Goal: Information Seeking & Learning: Learn about a topic

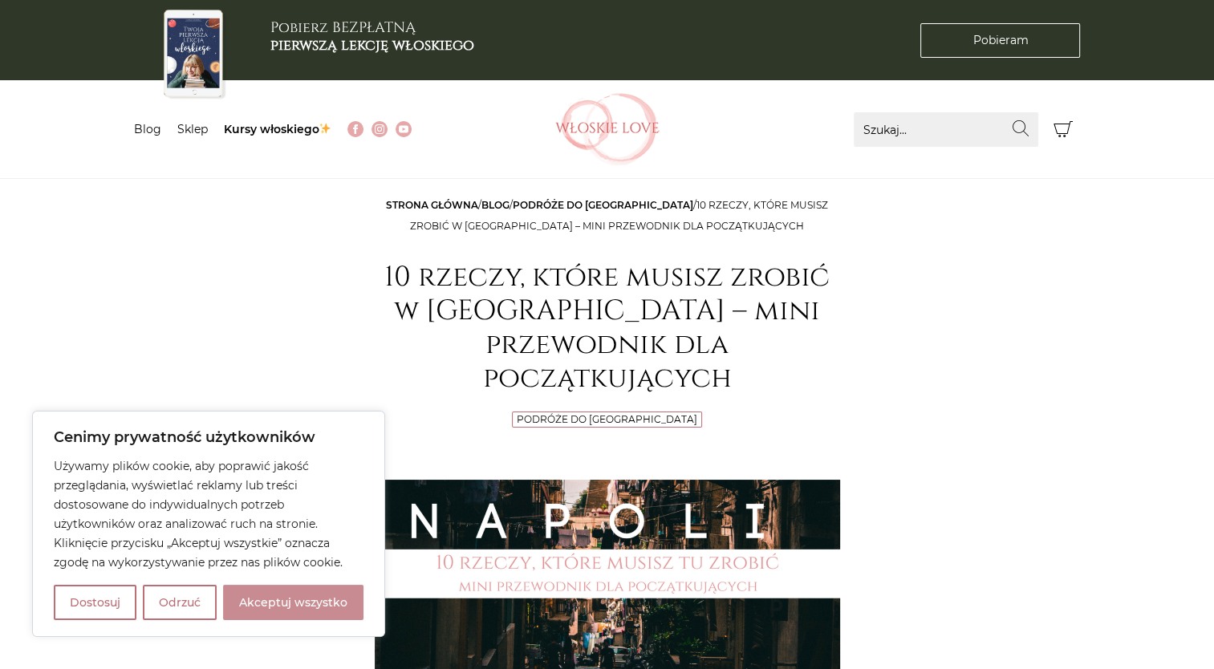
click at [293, 615] on button "Akceptuj wszystko" at bounding box center [293, 602] width 140 height 35
checkbox input "true"
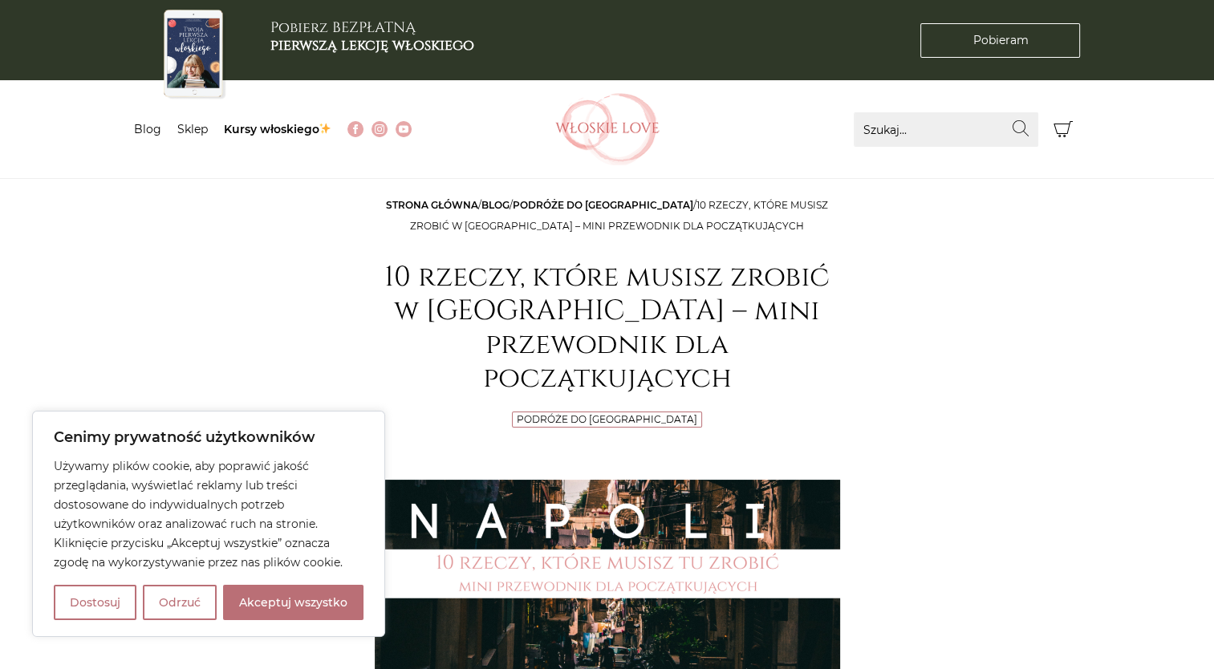
checkbox input "true"
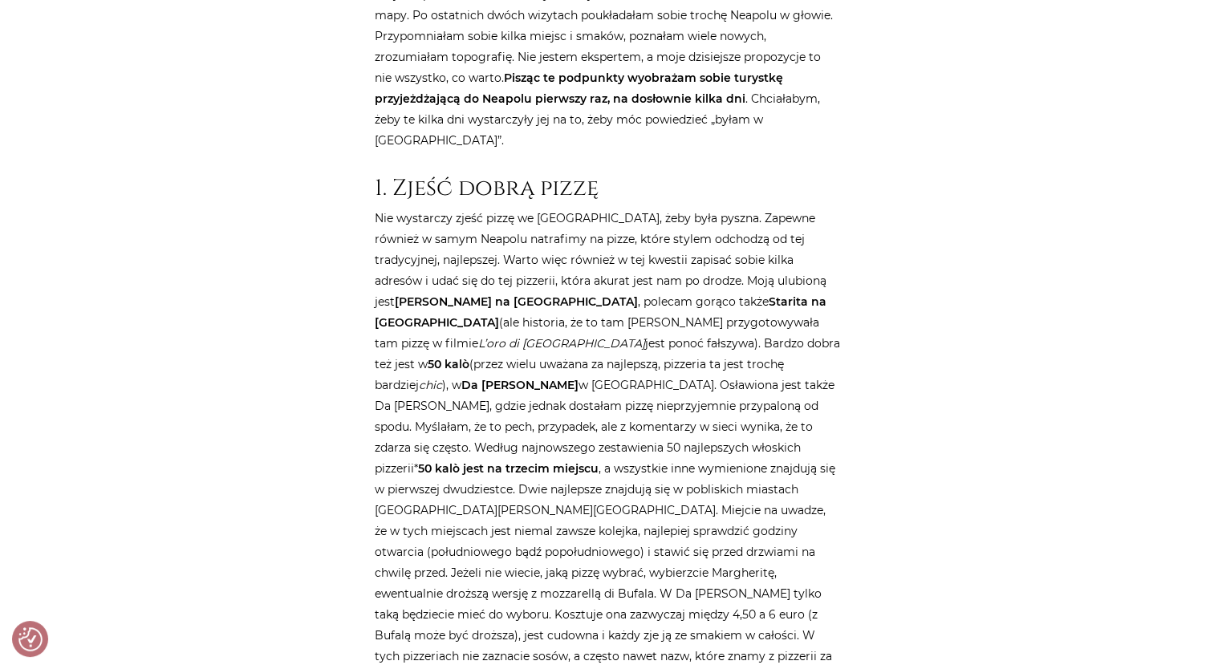
scroll to position [963, 0]
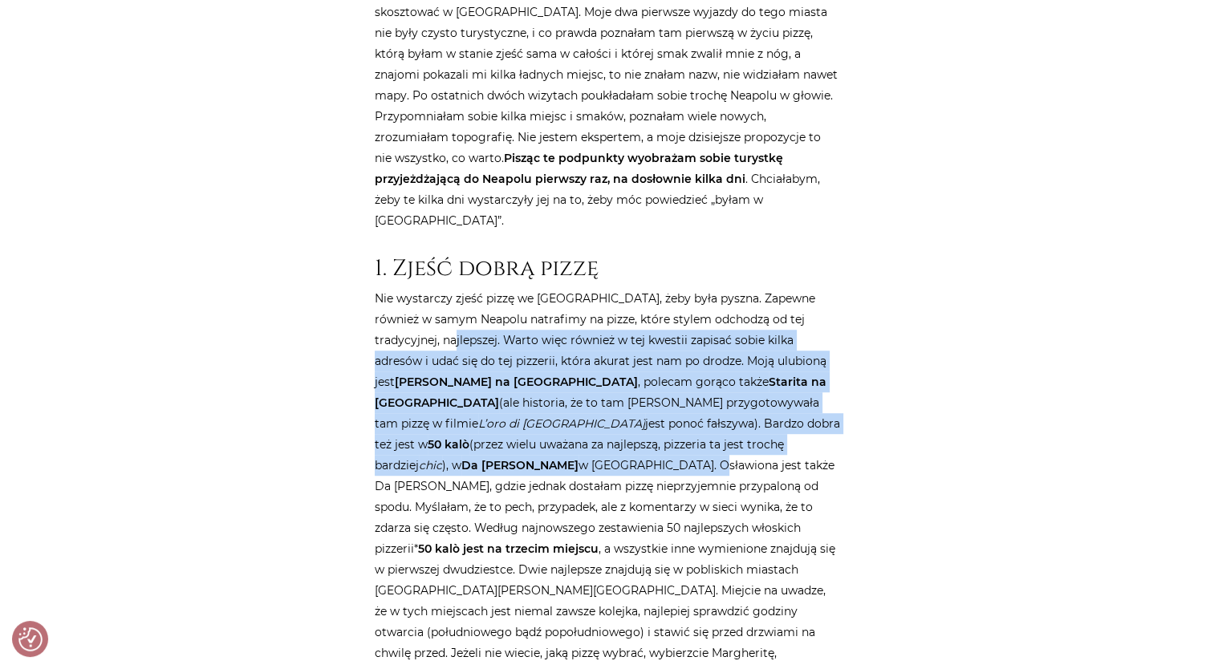
drag, startPoint x: 433, startPoint y: 236, endPoint x: 764, endPoint y: 343, distance: 347.6
click at [764, 343] on p "Nie wystarczy zjeść pizzę we [GEOGRAPHIC_DATA], żeby była pyszna. Zapewne równi…" at bounding box center [607, 548] width 465 height 521
copy p "Warto więc również w tej kwestii zapisać sobie kilka adresów i udać się do tej …"
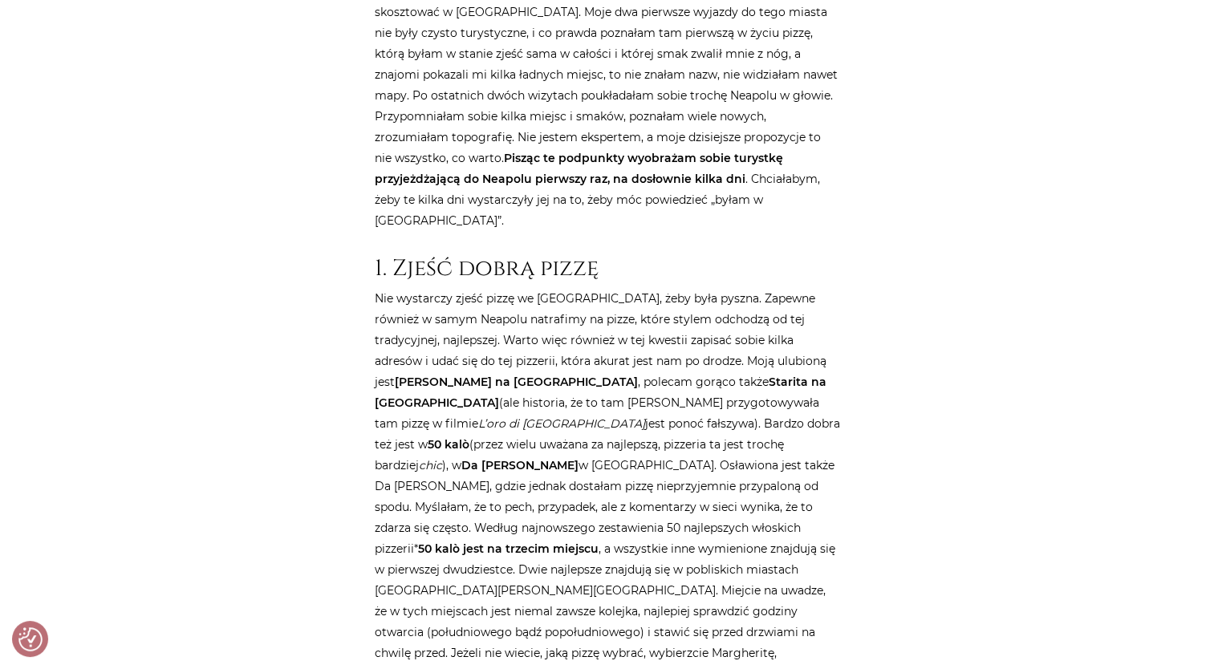
drag, startPoint x: 922, startPoint y: 391, endPoint x: 949, endPoint y: 364, distance: 38.0
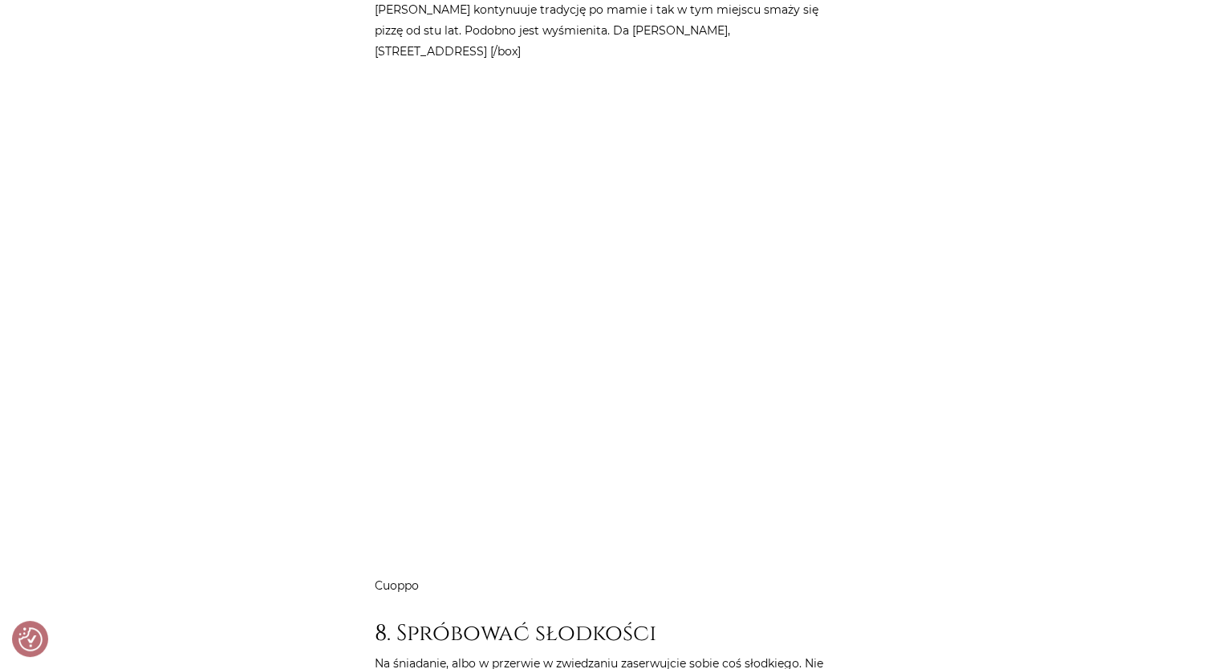
scroll to position [6418, 0]
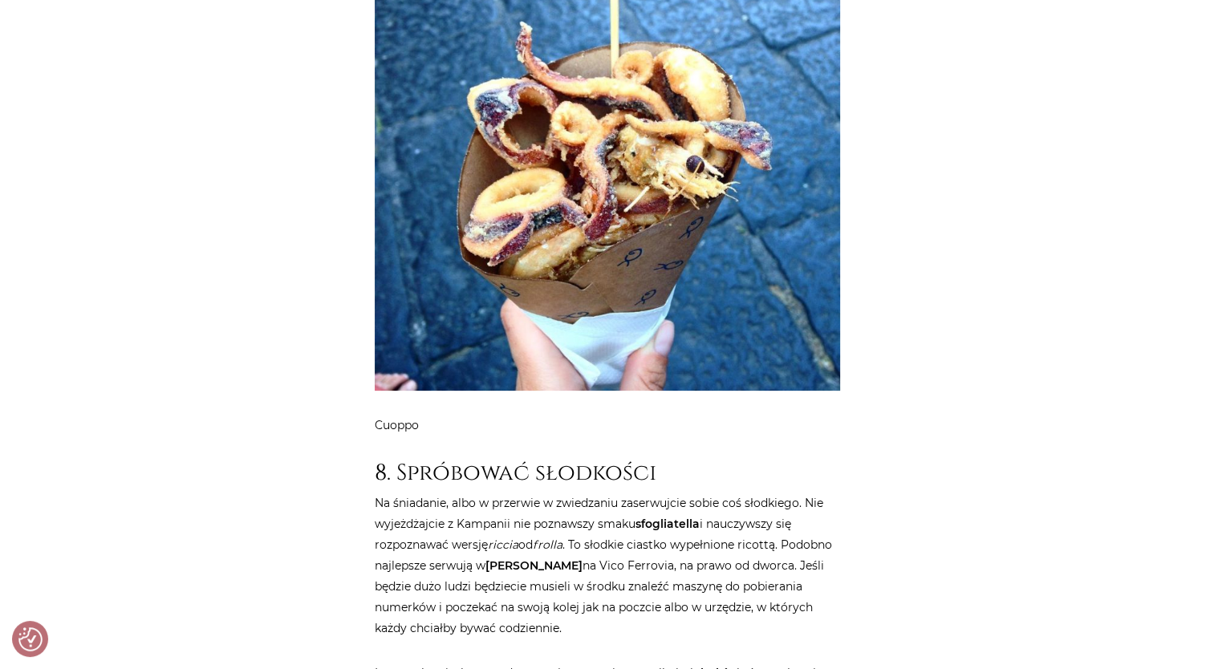
drag, startPoint x: 375, startPoint y: 318, endPoint x: 797, endPoint y: 601, distance: 507.6
copy article "Na śniadanie, albo w przerwie w zwiedzaniu zaserwujcie sobie coś słodkiego. Nie…"
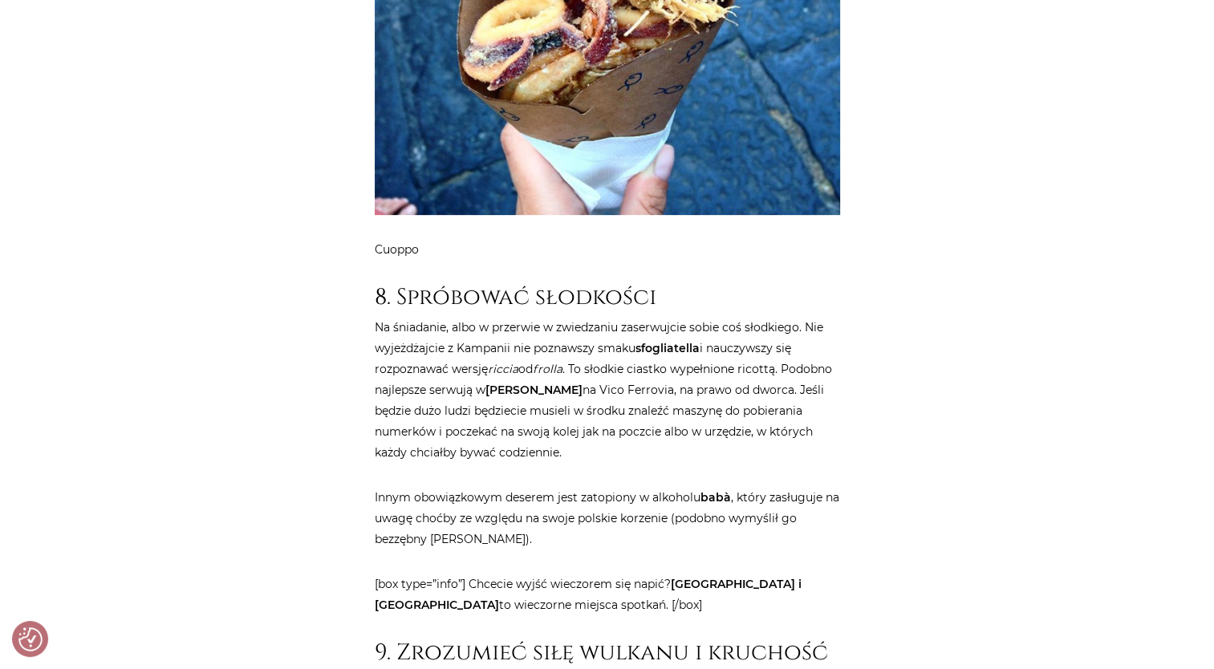
scroll to position [6820, 0]
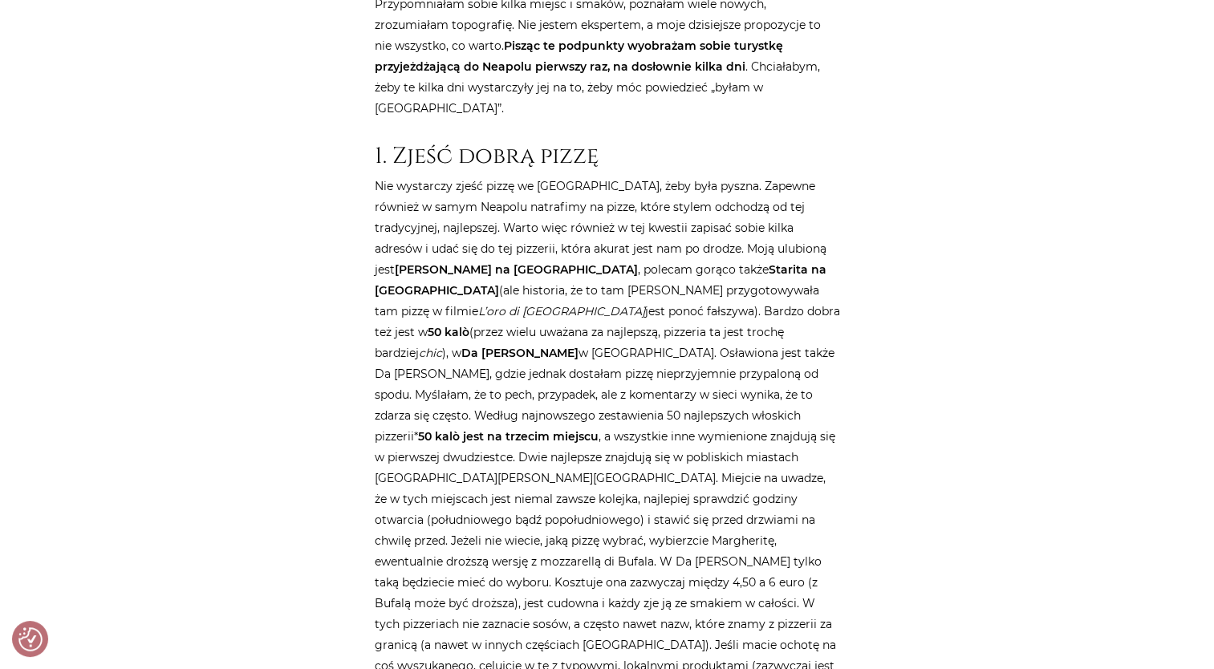
scroll to position [1364, 0]
